Goal: Task Accomplishment & Management: Manage account settings

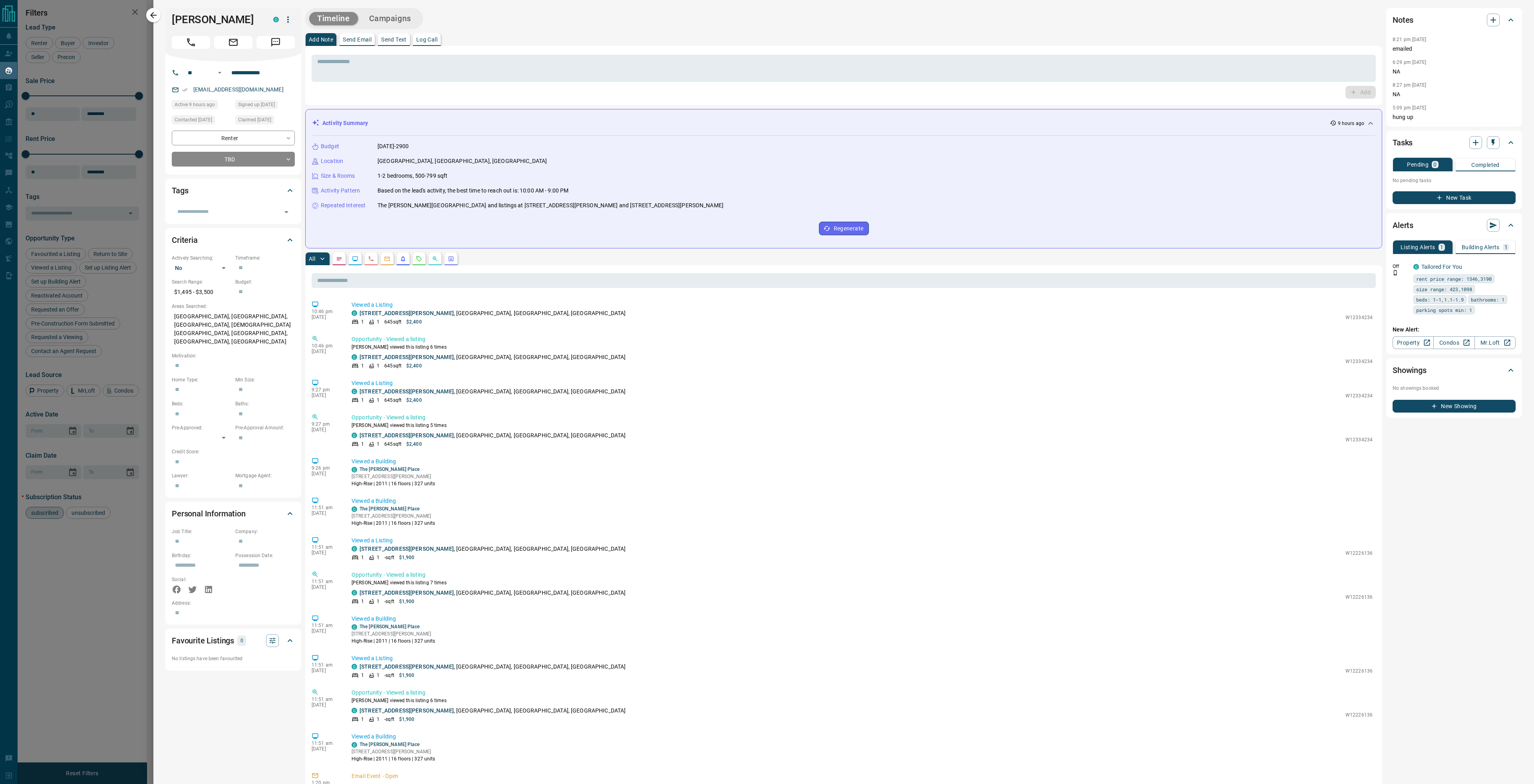
scroll to position [707, 1377]
click at [151, 13] on icon "button" at bounding box center [154, 15] width 10 height 10
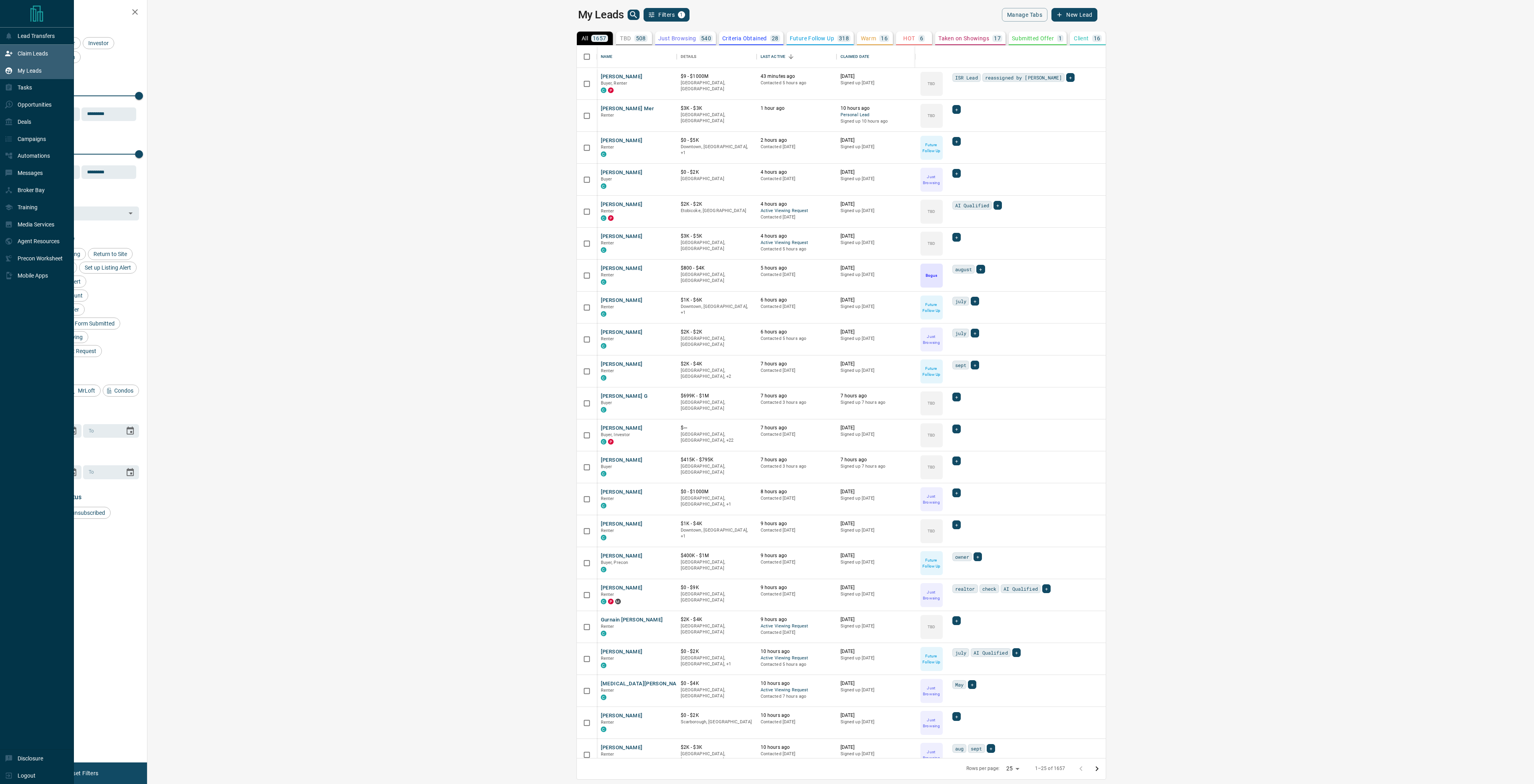
click at [14, 55] on div "Claim Leads" at bounding box center [26, 53] width 43 height 13
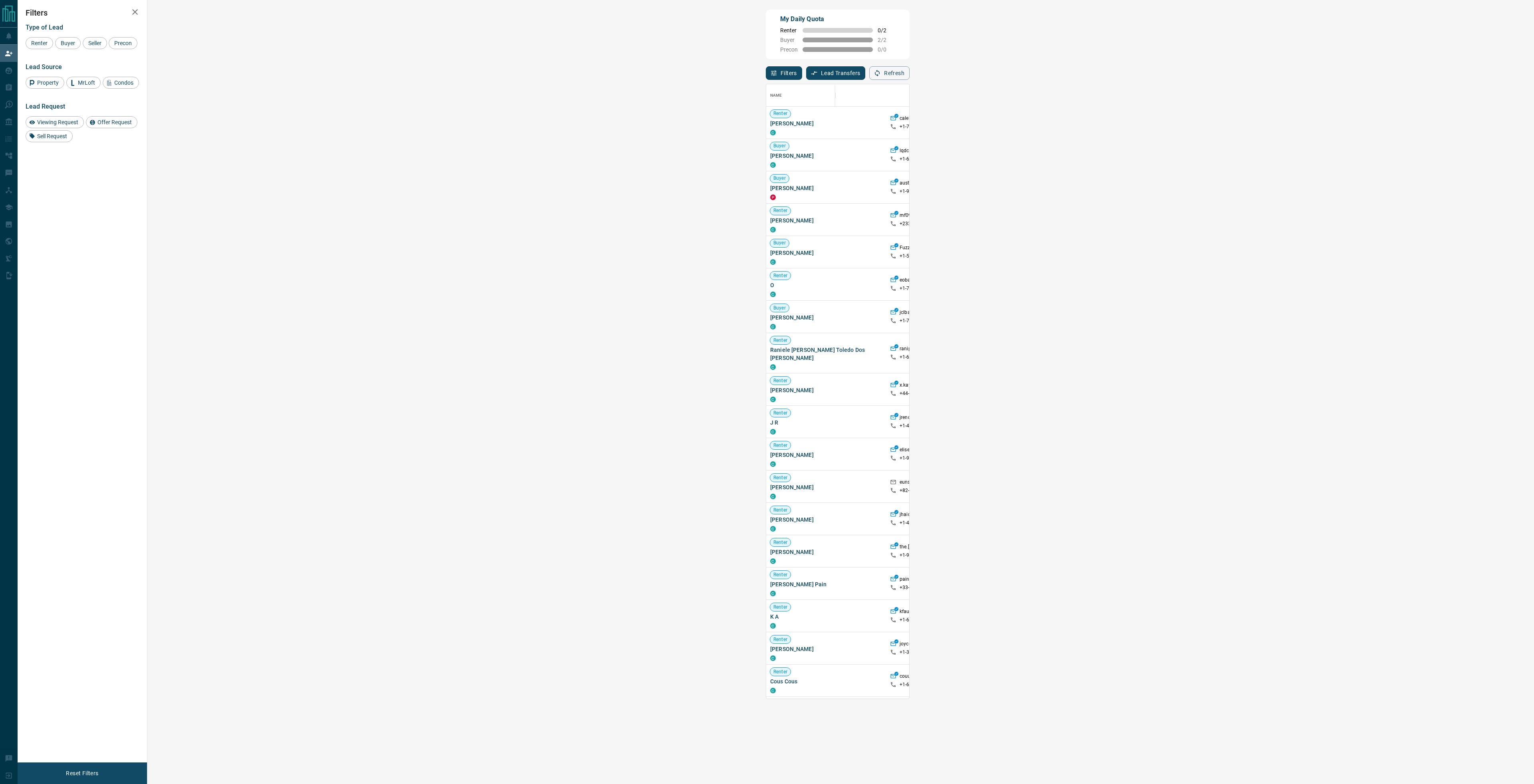
scroll to position [6, 6]
click at [60, 122] on span "Viewing Request" at bounding box center [58, 122] width 47 height 6
click at [1235, 122] on span "Viewing Request ( 1 )" at bounding box center [1257, 123] width 44 height 6
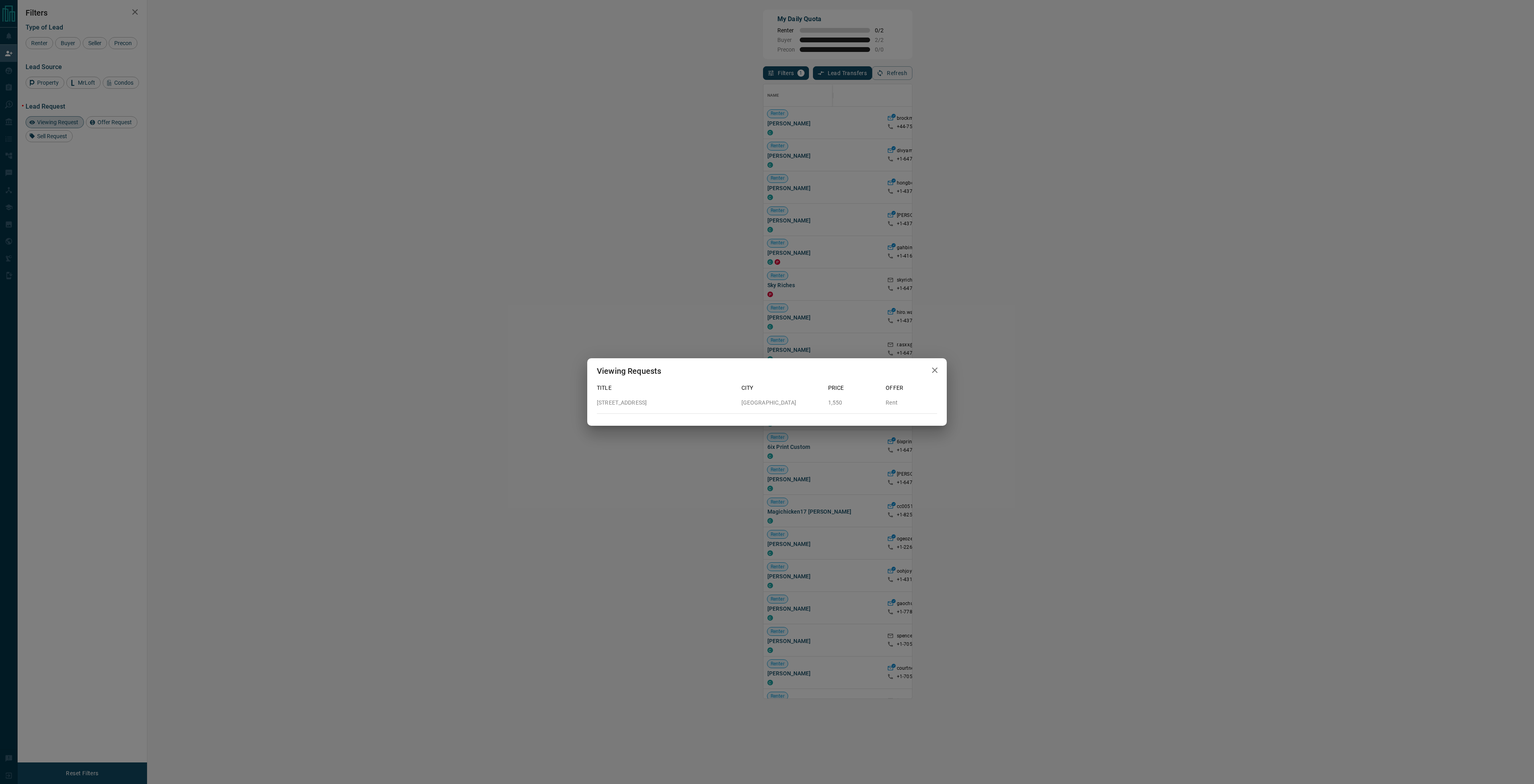
click at [574, 48] on div "Viewing Requests Title City Price Offer [STREET_ADDRESS] 1,550 Rent" at bounding box center [767, 392] width 1534 height 784
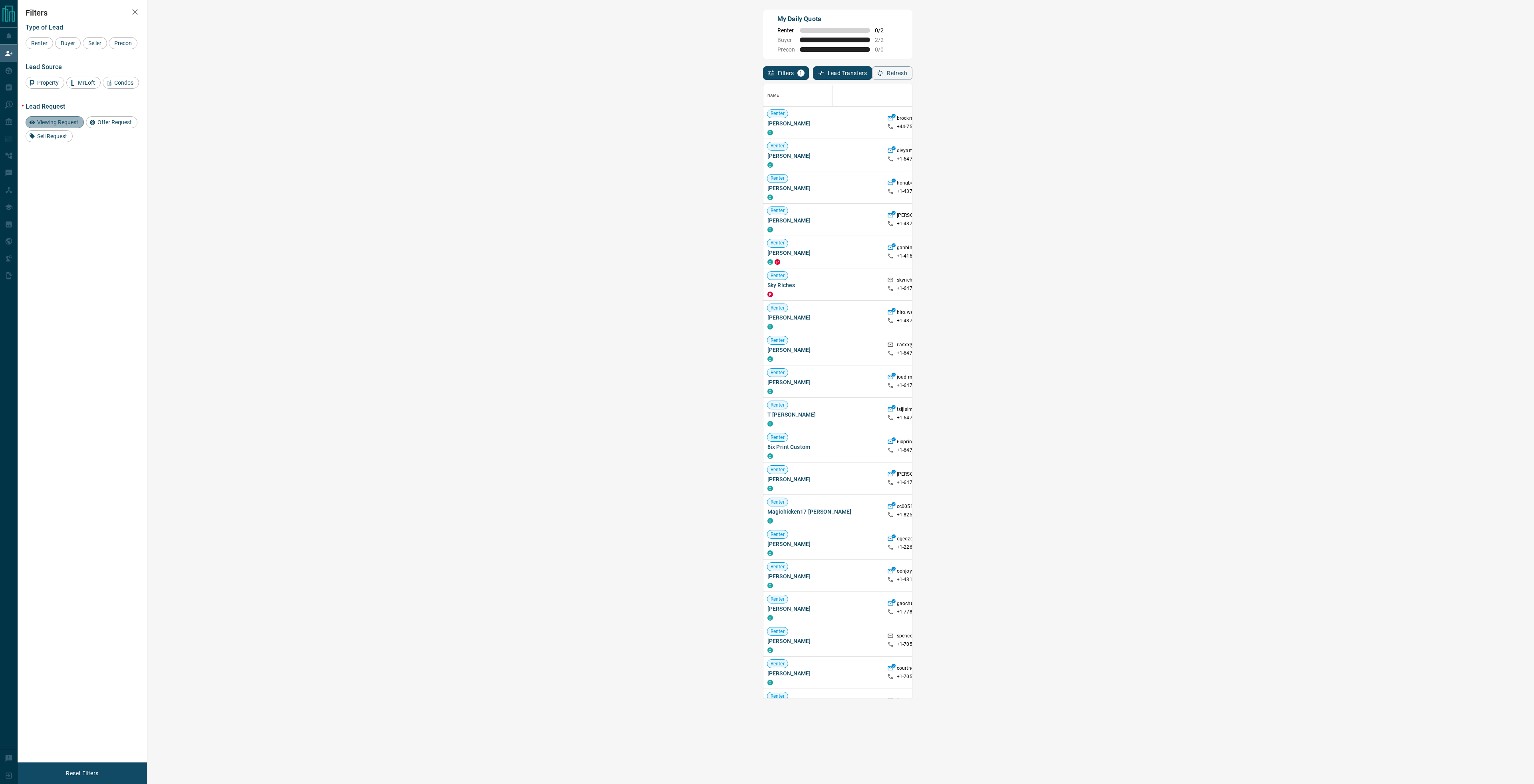
click at [72, 119] on span "Viewing Request" at bounding box center [58, 122] width 47 height 6
click at [69, 42] on span "Buyer" at bounding box center [68, 43] width 20 height 6
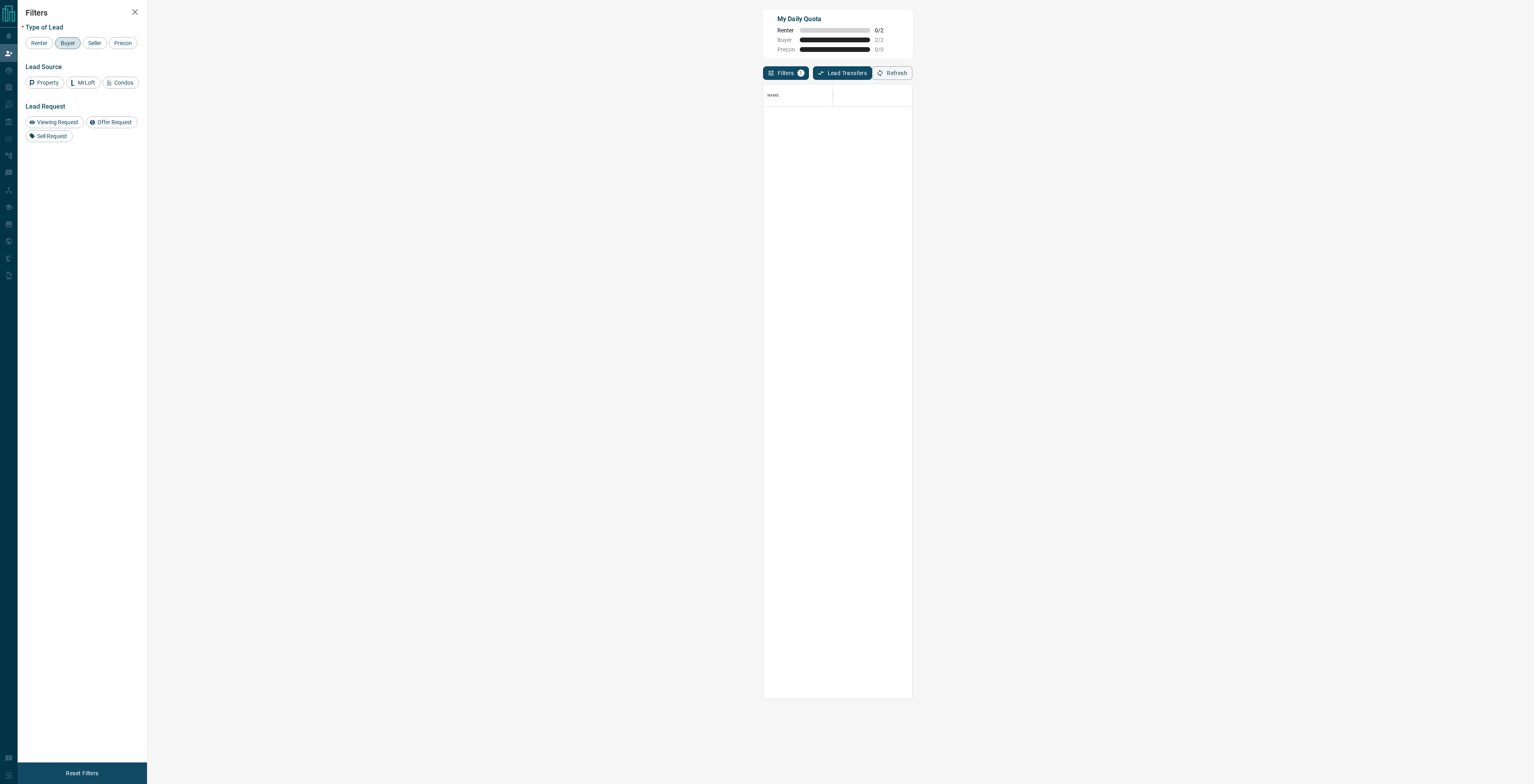
scroll to position [3057, 0]
click at [912, 74] on button "Refresh" at bounding box center [892, 73] width 41 height 14
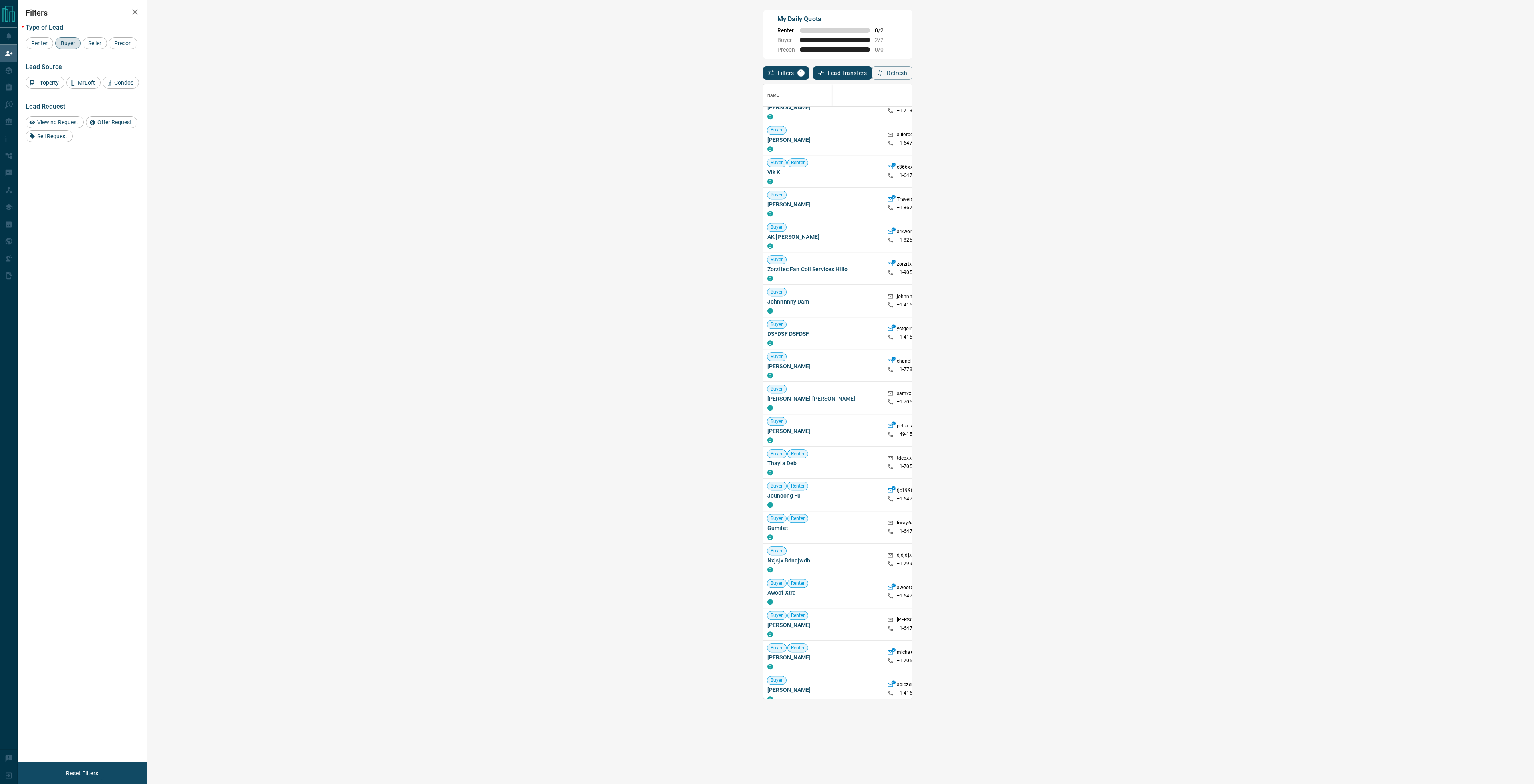
scroll to position [924, 0]
